Goal: Task Accomplishment & Management: Use online tool/utility

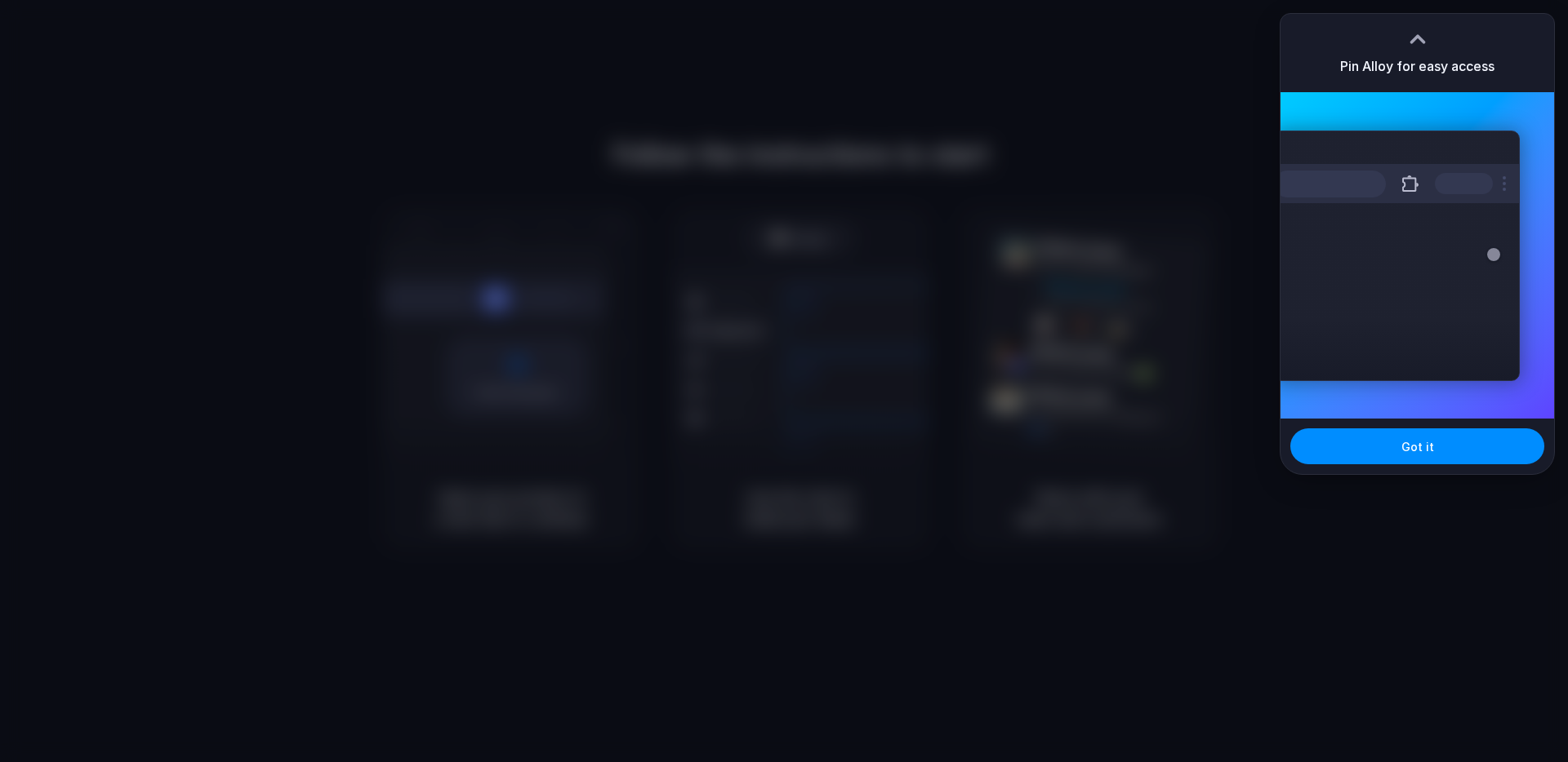
click at [1521, 76] on div "Pin Alloy for easy access" at bounding box center [1417, 53] width 274 height 79
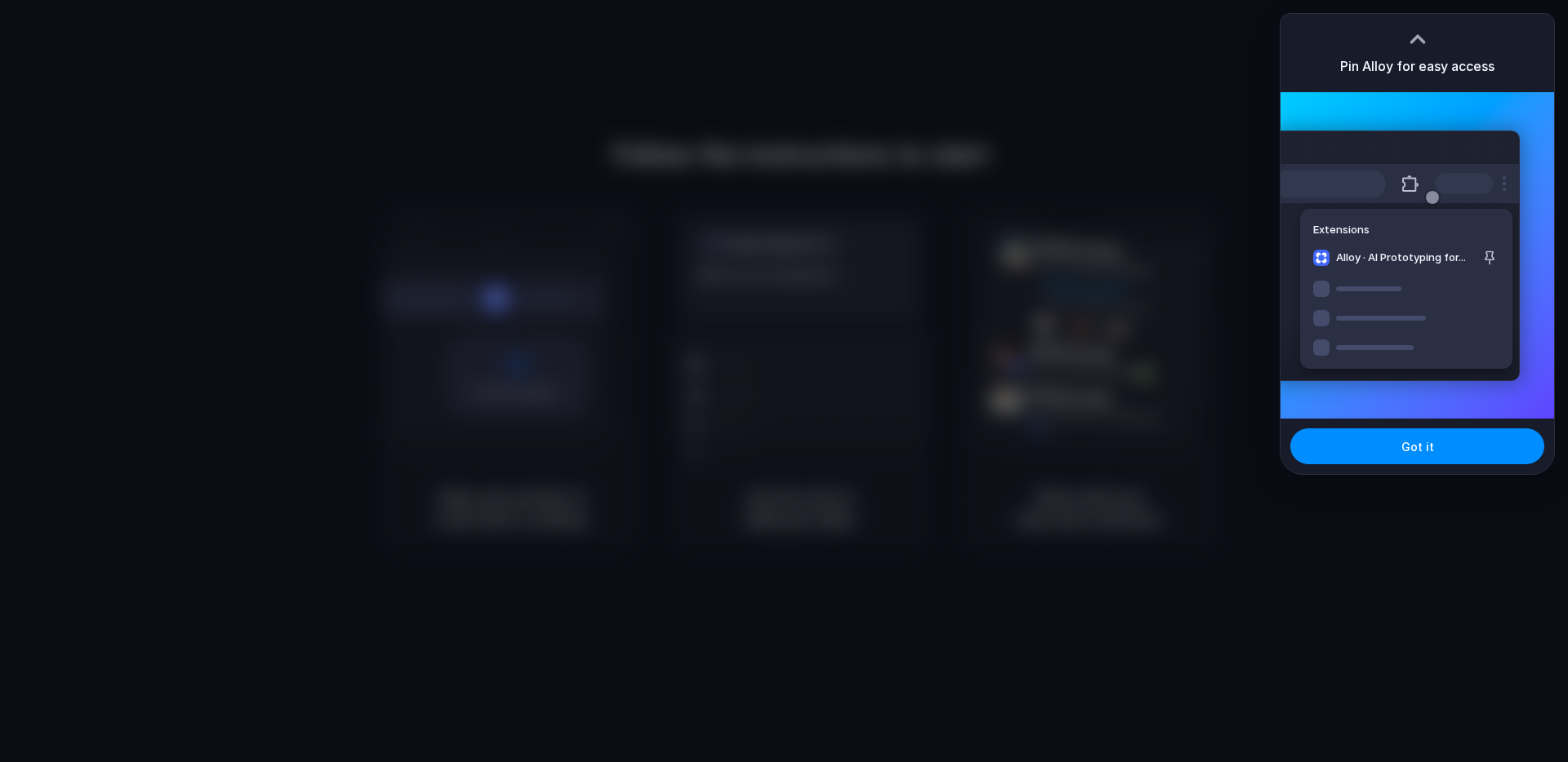
click at [1499, 142] on div "Extensions Alloy · AI Prototyping for..." at bounding box center [1396, 255] width 247 height 250
click at [1417, 457] on button "Got it" at bounding box center [1417, 446] width 254 height 36
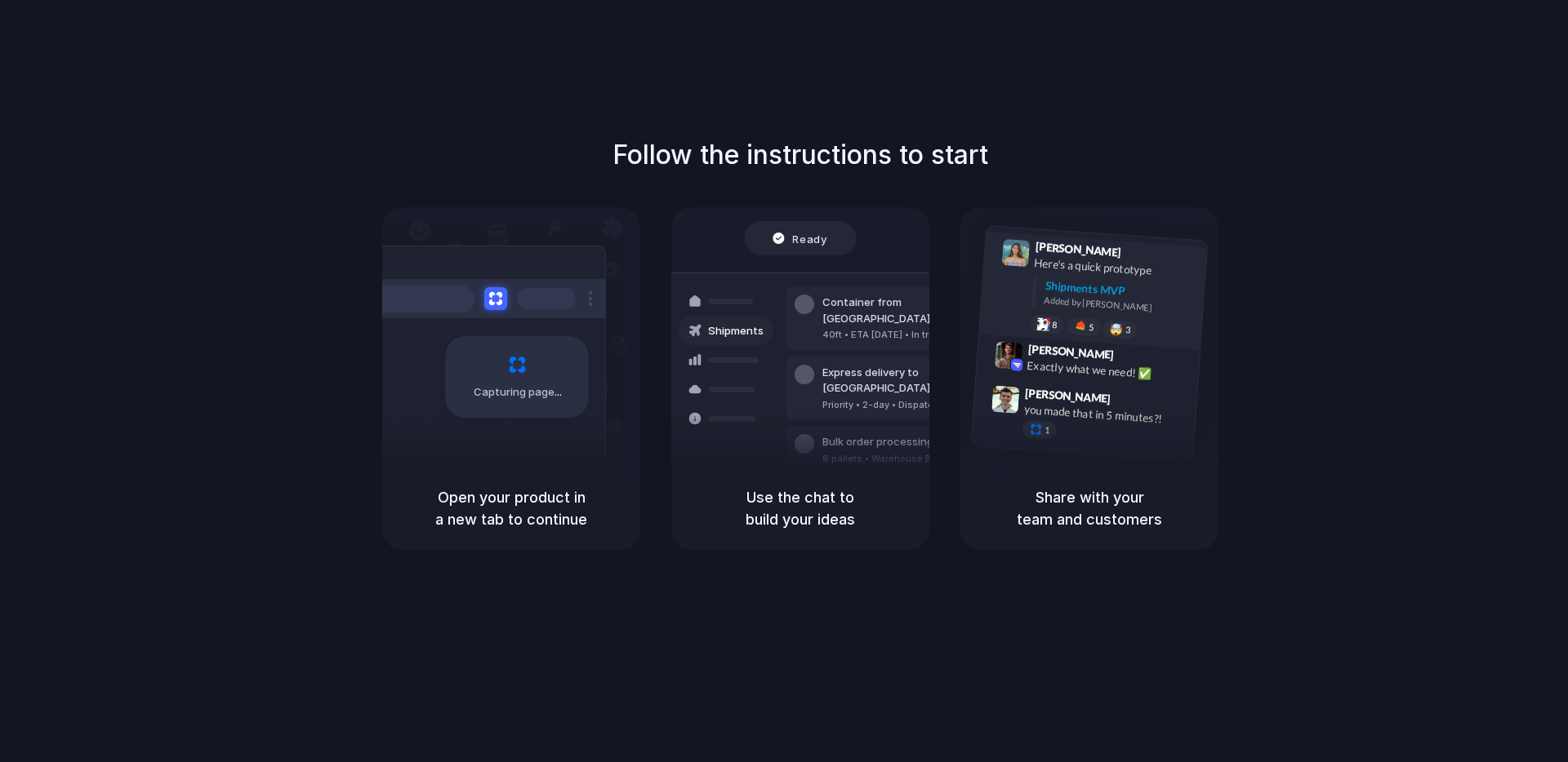
click at [1197, 279] on div "Lily Parker 9:41 AM Here's a quick prototype Shipments MVP Added by Alloy 8 5 🤯…" at bounding box center [1093, 291] width 228 height 118
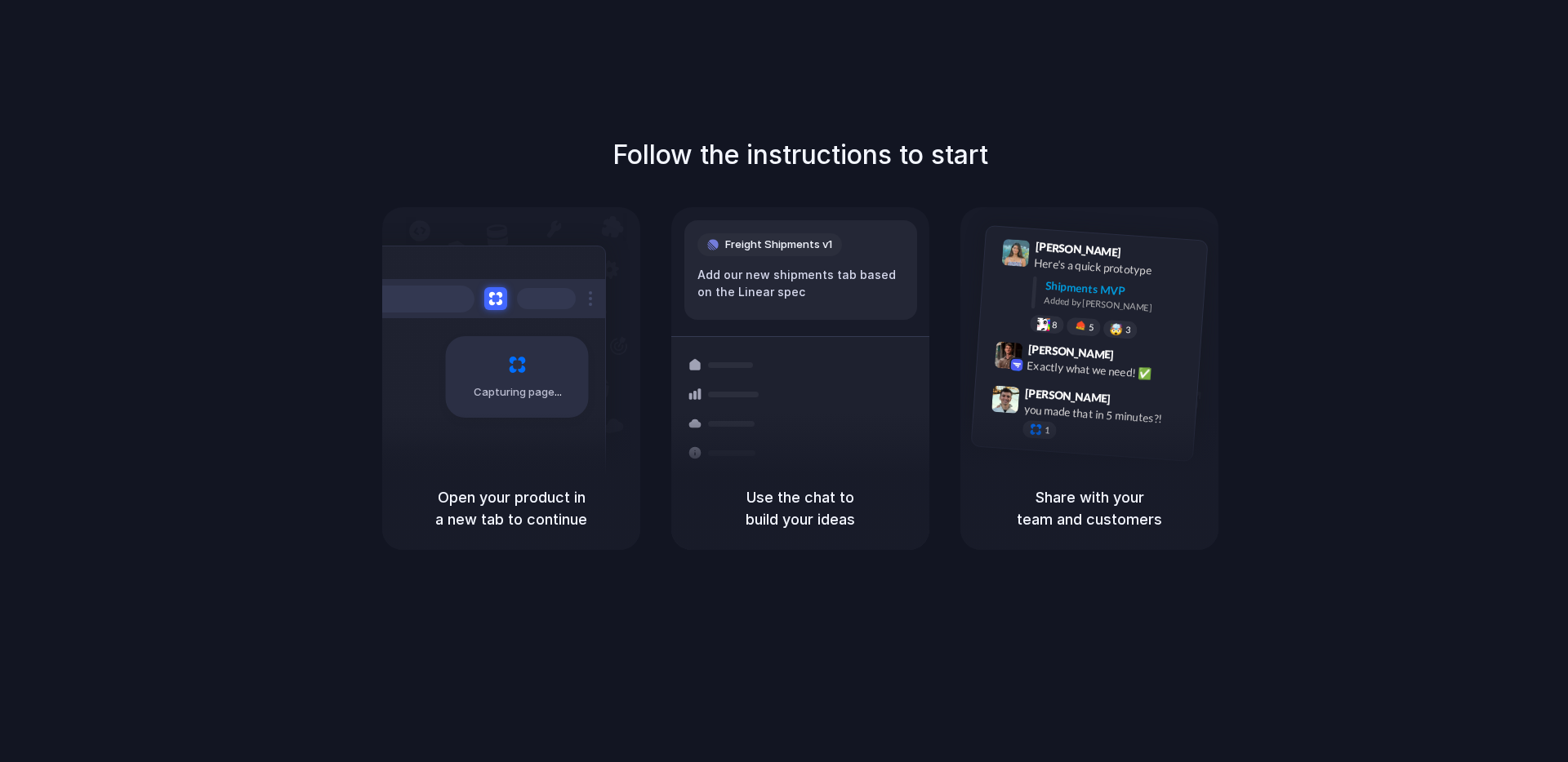
click at [784, 381] on div at bounding box center [784, 381] width 0 height 0
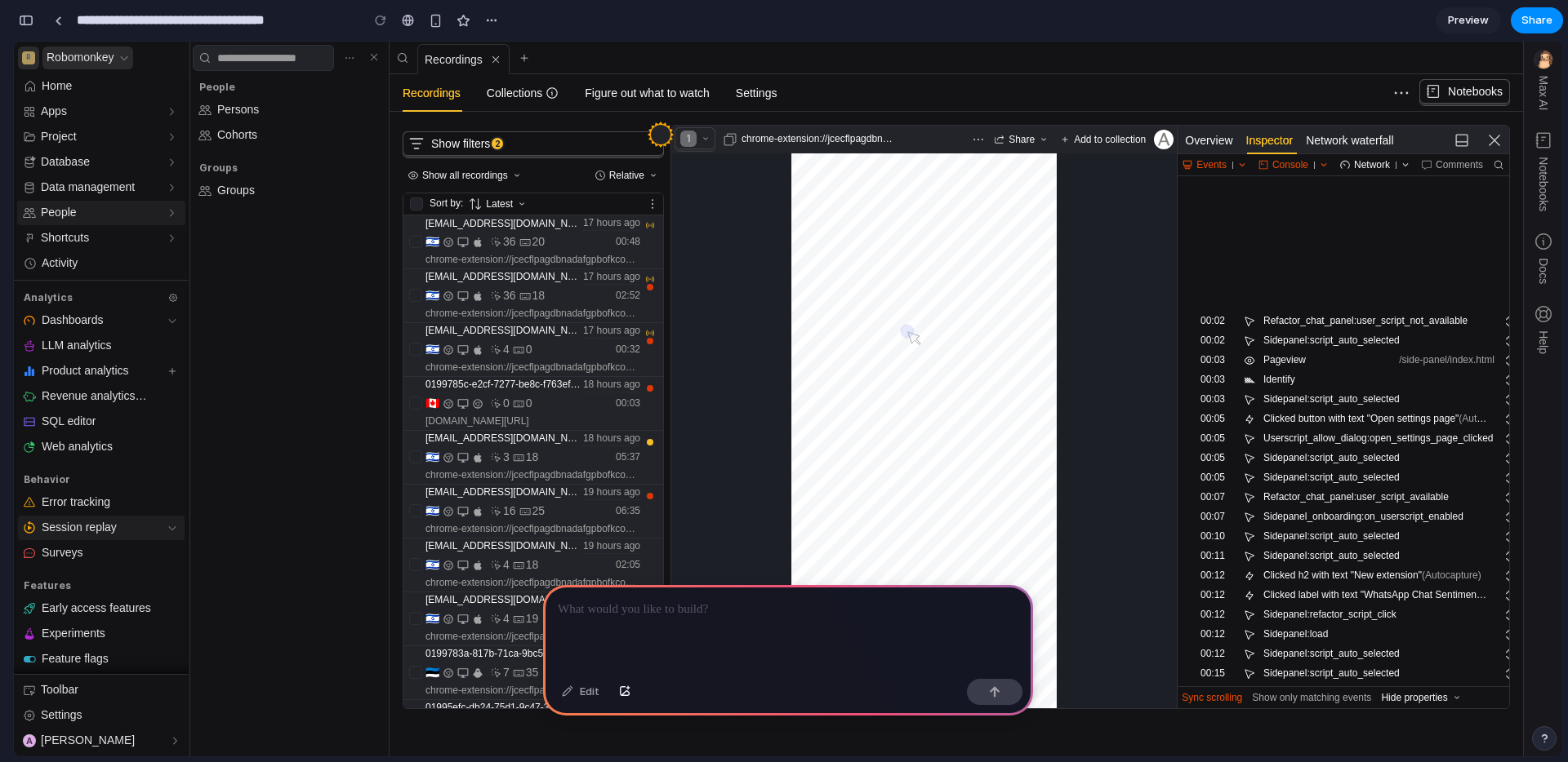
click at [919, 398] on icon at bounding box center [926, 411] width 35 height 41
click at [915, 438] on div at bounding box center [925, 431] width 128 height 88
click at [534, 391] on span "0199785c-e2cf-7277-be8c-f763efd1dcbf" at bounding box center [503, 385] width 156 height 13
click at [540, 351] on div "🇮🇱 4 0 00:32" at bounding box center [533, 350] width 215 height 16
click at [526, 295] on icon at bounding box center [524, 296] width 11 height 16
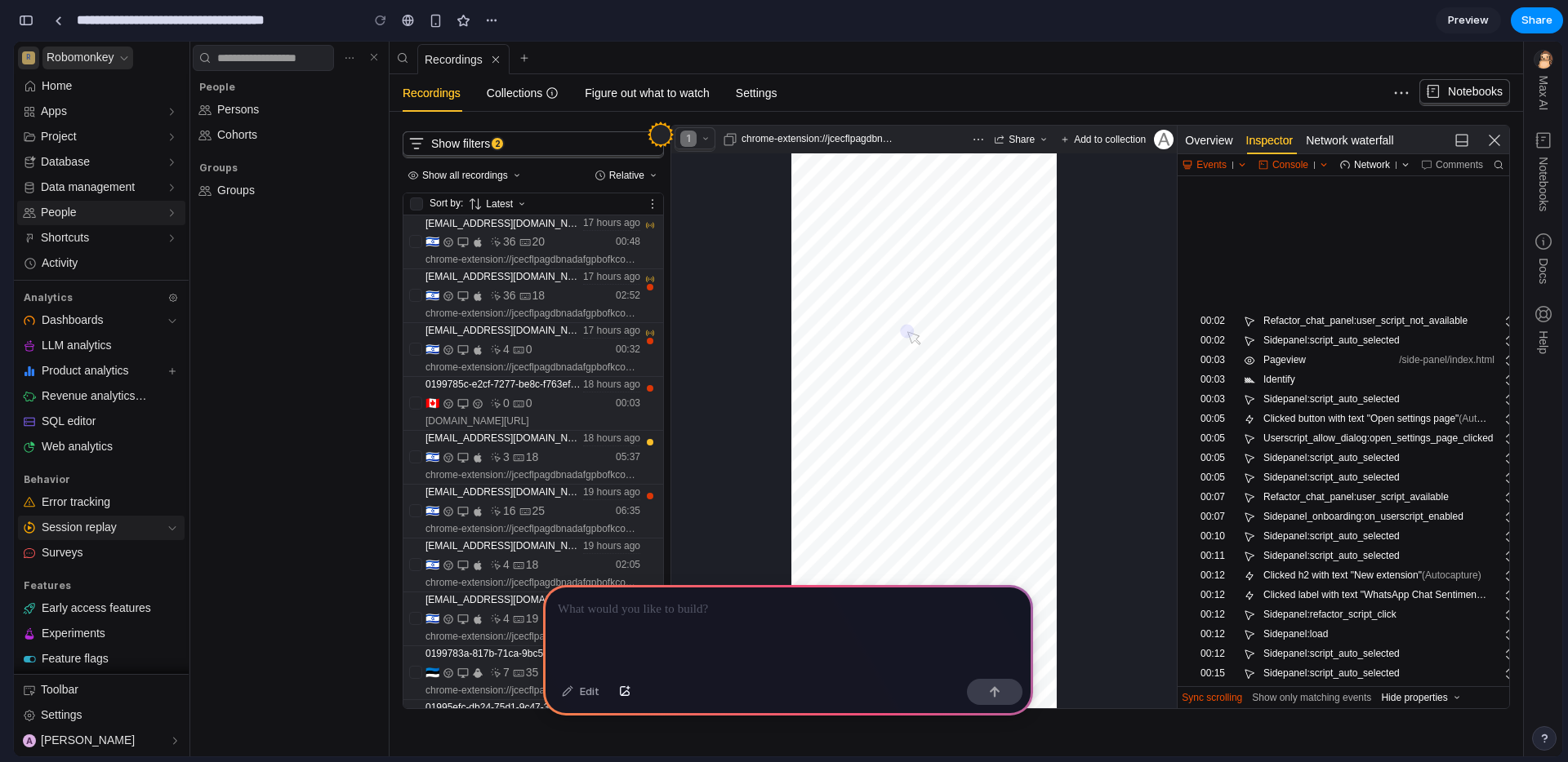
click at [499, 232] on div "[EMAIL_ADDRESS][DOMAIN_NAME] 17 hours ago 🇮🇱 36 20 00:48 chrome-extension://jce…" at bounding box center [533, 242] width 215 height 50
click at [80, 235] on span "Shortcuts" at bounding box center [65, 238] width 48 height 16
click at [145, 238] on button "Shortcuts" at bounding box center [101, 238] width 168 height 24
click at [653, 621] on div at bounding box center [787, 628] width 490 height 87
click at [643, 620] on div at bounding box center [787, 628] width 490 height 87
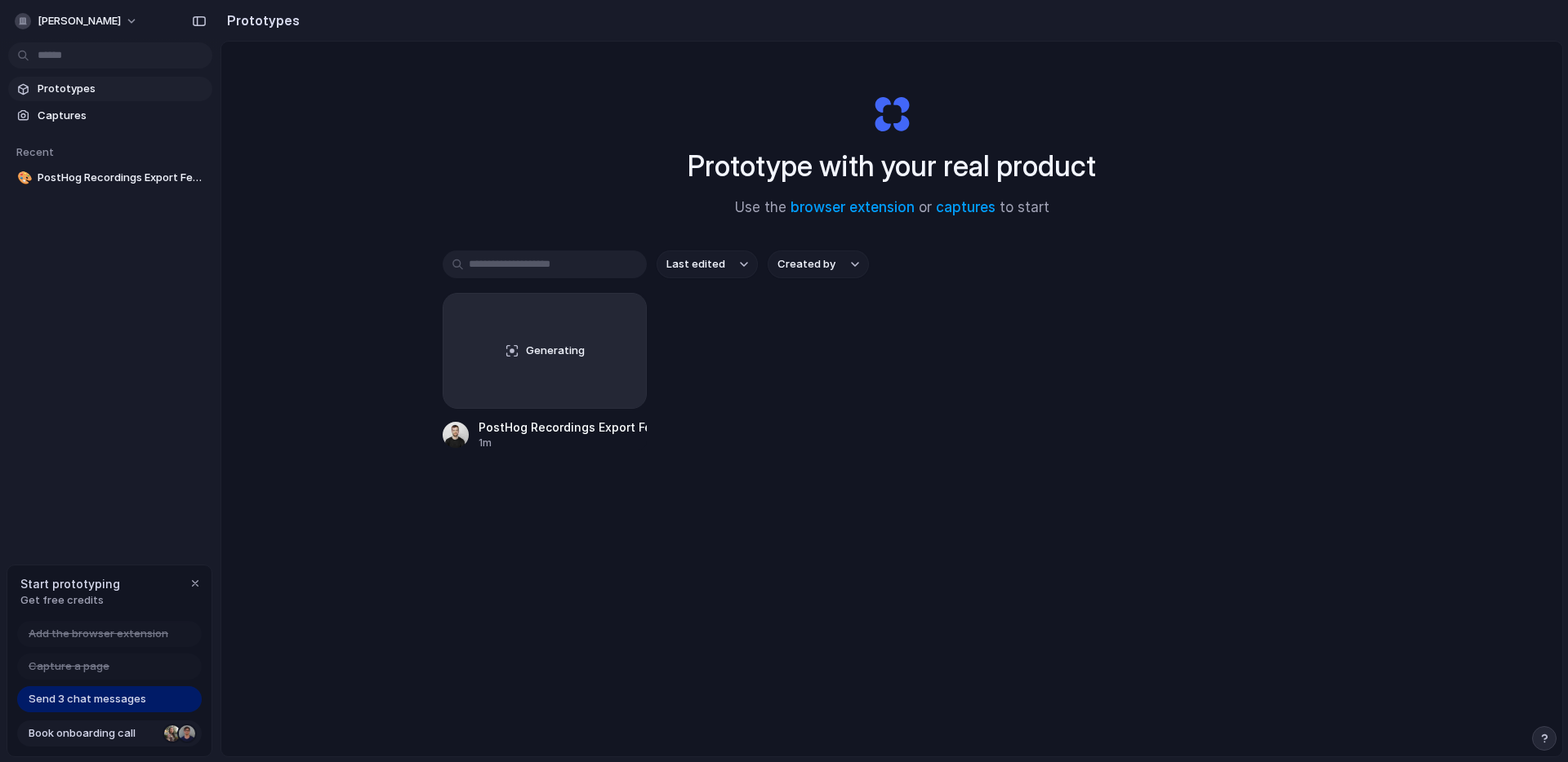
click at [173, 737] on div at bounding box center [172, 734] width 16 height 16
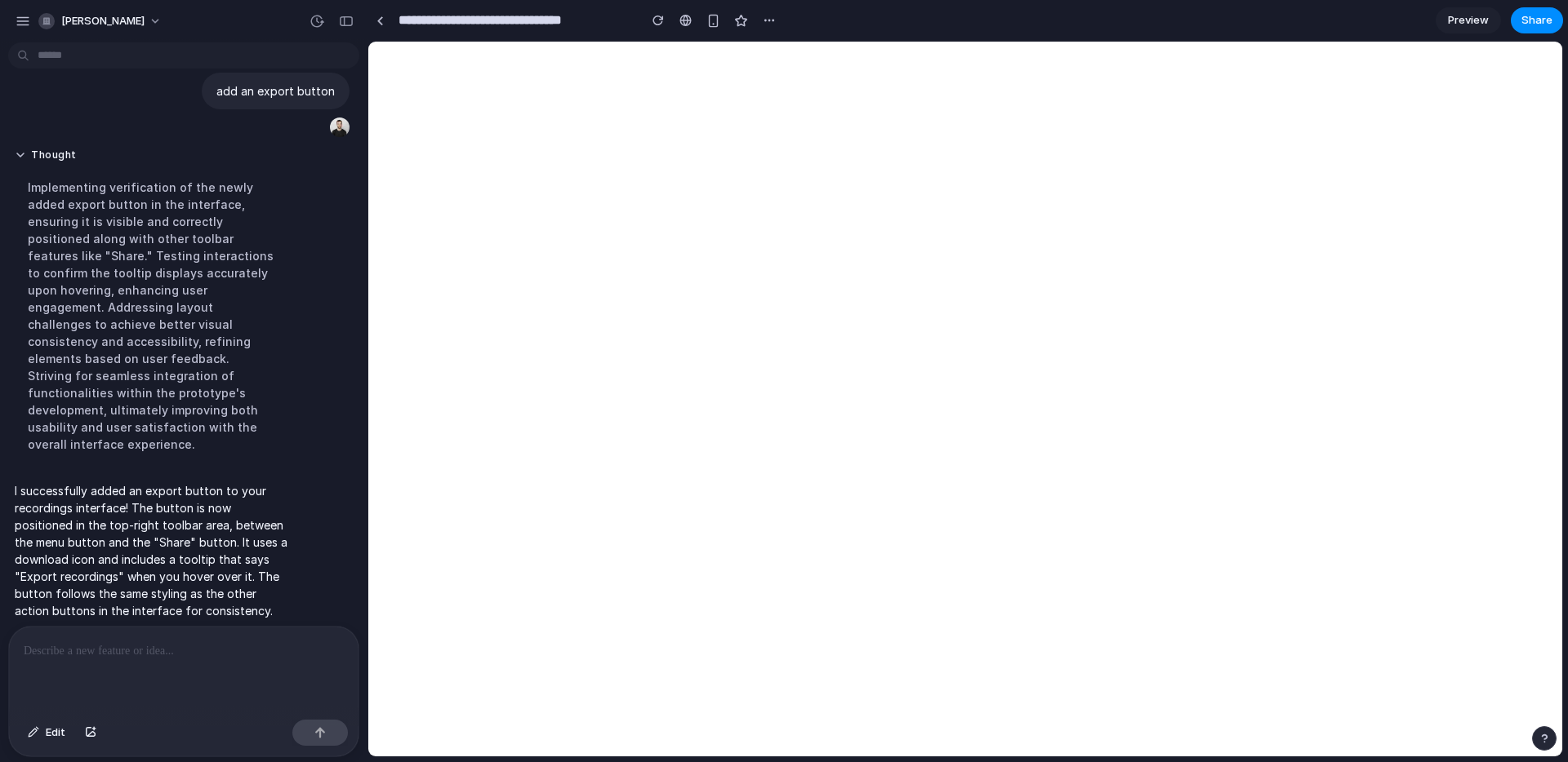
scroll to position [25, 0]
